Goal: Task Accomplishment & Management: Use online tool/utility

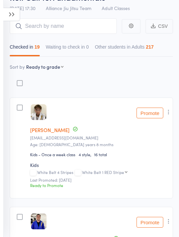
click at [56, 69] on select "First name Last name Birthday [DATE]? Behind on payments? Check in time Next pa…" at bounding box center [45, 66] width 38 height 7
click at [13, 14] on icon at bounding box center [11, 14] width 17 height 13
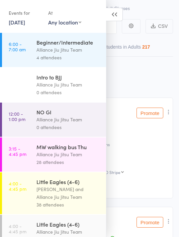
click at [21, 22] on link "[DATE]" at bounding box center [17, 21] width 16 height 7
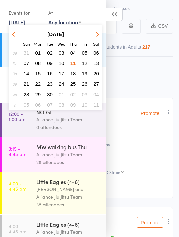
click at [86, 67] on button "12" at bounding box center [85, 63] width 10 height 9
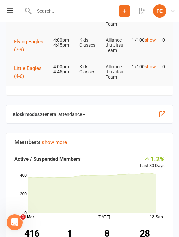
click at [84, 114] on span "General attendance" at bounding box center [63, 114] width 44 height 11
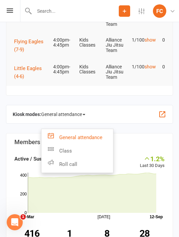
click at [84, 165] on link "Roll call" at bounding box center [78, 164] width 72 height 13
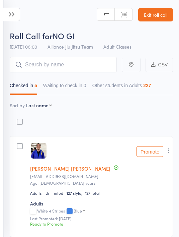
click at [92, 66] on input "search" at bounding box center [63, 64] width 107 height 15
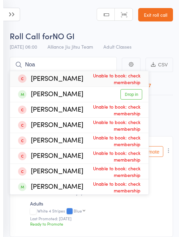
type input "Noa"
click at [130, 93] on link "Drop in" at bounding box center [132, 94] width 22 height 10
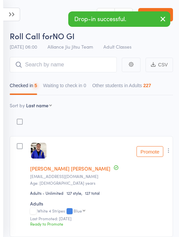
click at [78, 19] on div "Drop-in successful." at bounding box center [119, 18] width 102 height 15
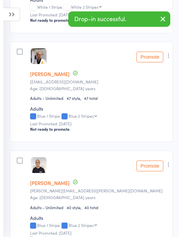
scroll to position [553, 0]
